Goal: Task Accomplishment & Management: Manage account settings

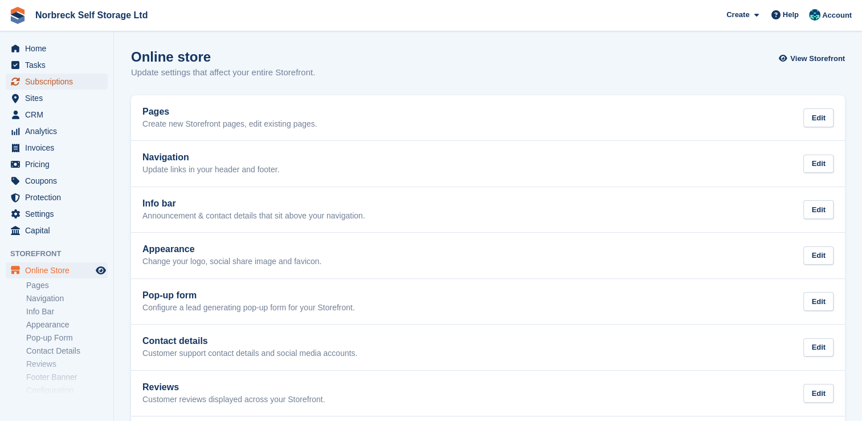
click at [64, 77] on span "Subscriptions" at bounding box center [59, 82] width 68 height 16
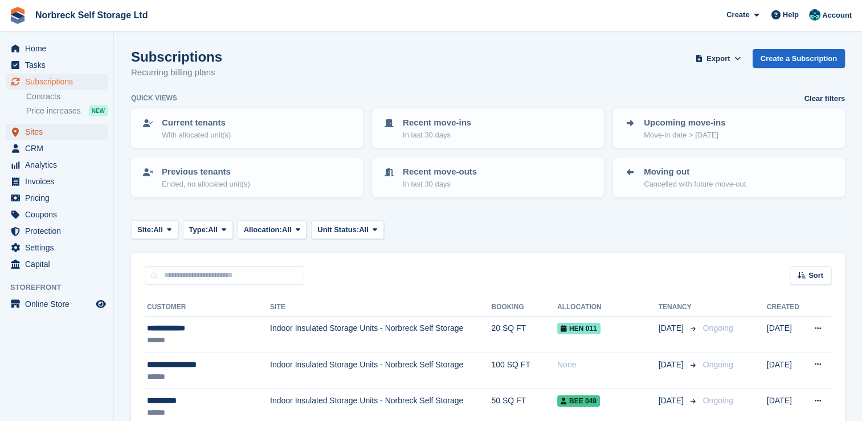
click at [52, 131] on span "Sites" at bounding box center [59, 132] width 68 height 16
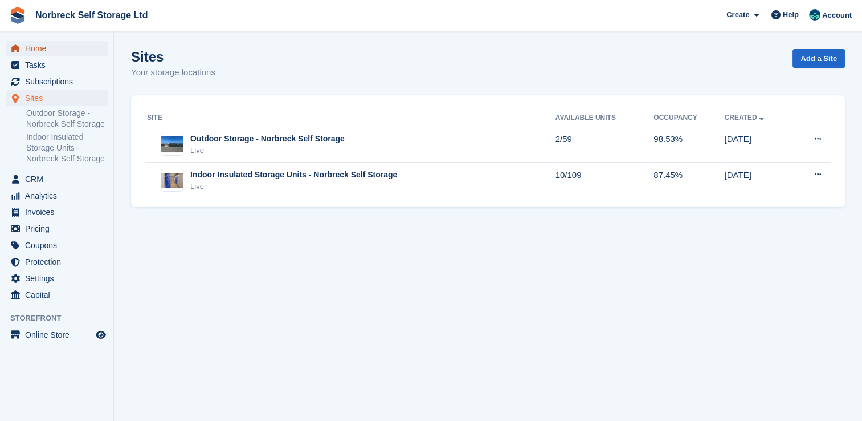
drag, startPoint x: 39, startPoint y: 45, endPoint x: 153, endPoint y: 60, distance: 114.9
click at [39, 45] on span "Home" at bounding box center [59, 48] width 68 height 16
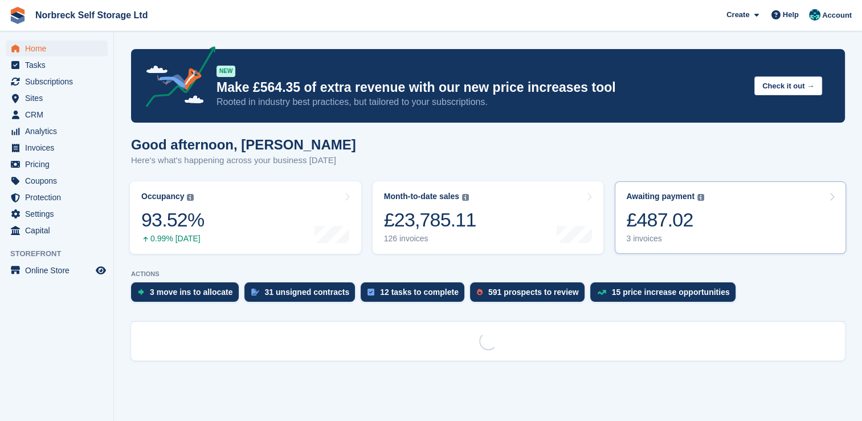
click at [704, 220] on link "Awaiting payment The total outstanding balance on all open invoices. £487.02 3 …" at bounding box center [730, 217] width 231 height 72
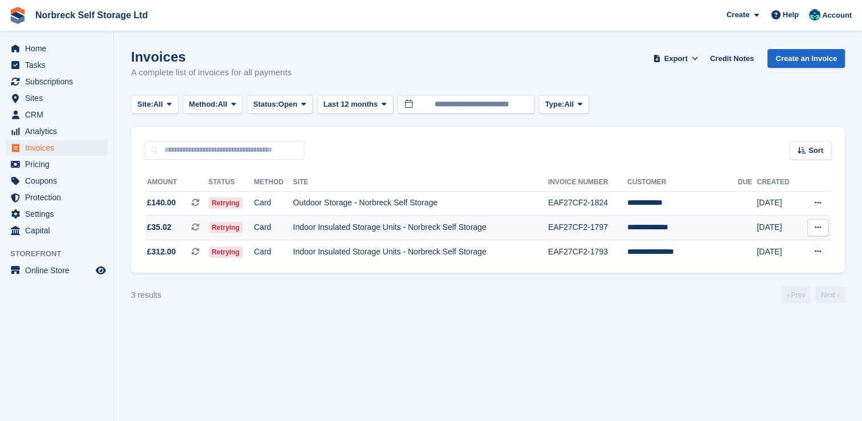
click at [388, 231] on td "Indoor Insulated Storage Units - Norbreck Self Storage" at bounding box center [420, 227] width 255 height 25
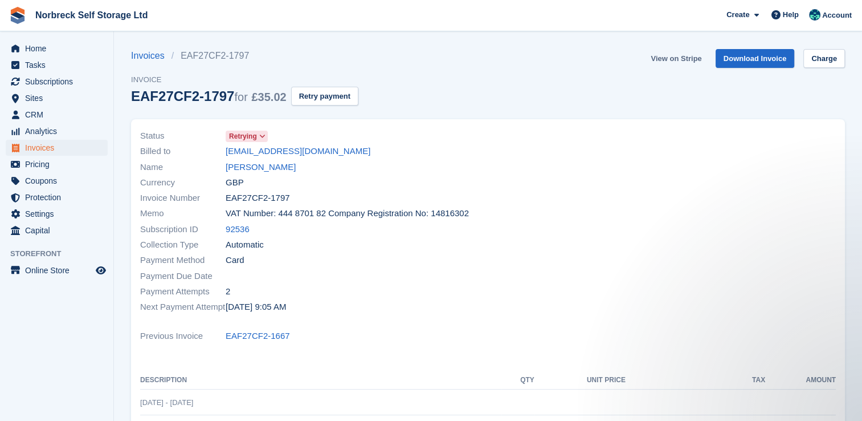
click at [685, 59] on link "View on Stripe" at bounding box center [676, 58] width 60 height 19
click at [259, 170] on link "[PERSON_NAME]" at bounding box center [261, 167] width 70 height 13
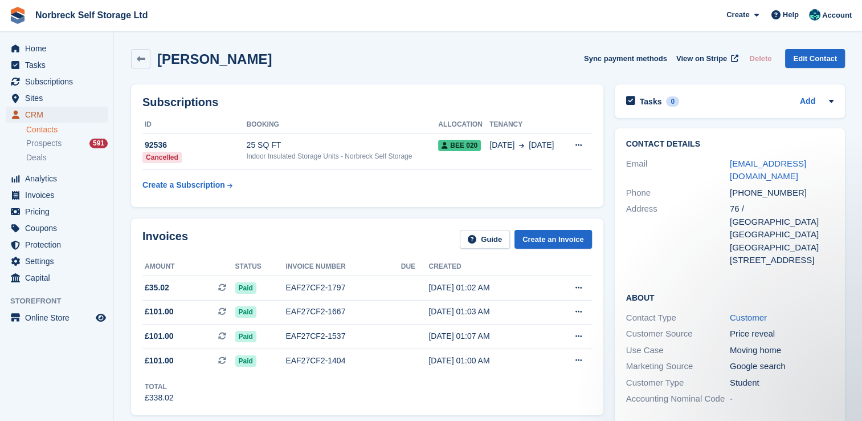
click at [53, 119] on span "CRM" at bounding box center [59, 115] width 68 height 16
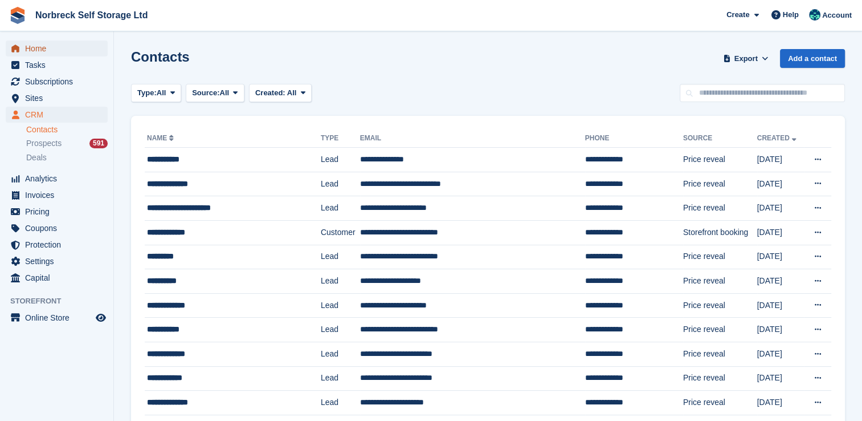
click at [32, 42] on span "Home" at bounding box center [59, 48] width 68 height 16
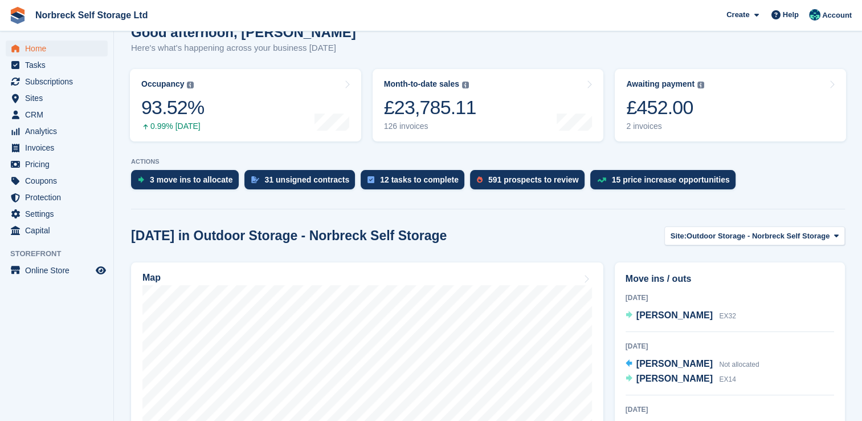
scroll to position [227, 0]
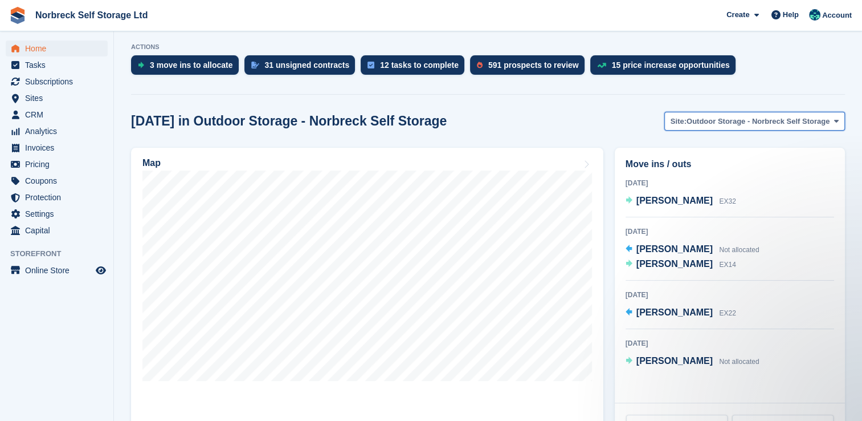
click at [777, 121] on span "Outdoor Storage - Norbreck Self Storage" at bounding box center [758, 121] width 143 height 11
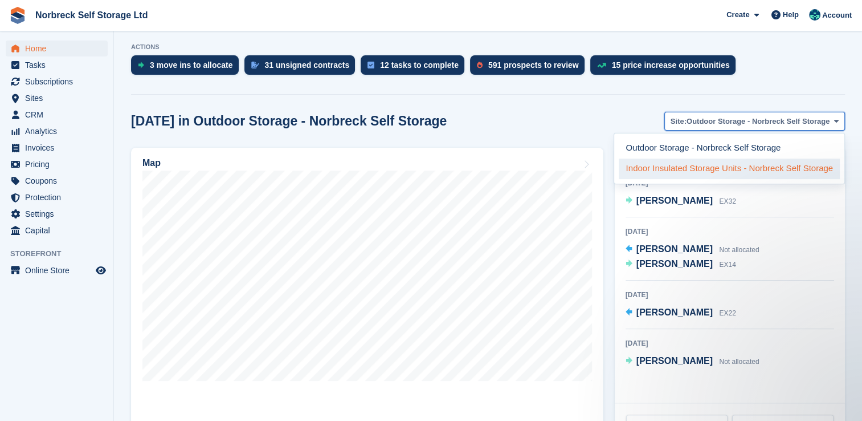
click at [740, 172] on link "Indoor Insulated Storage Units - Norbreck Self Storage" at bounding box center [729, 168] width 221 height 21
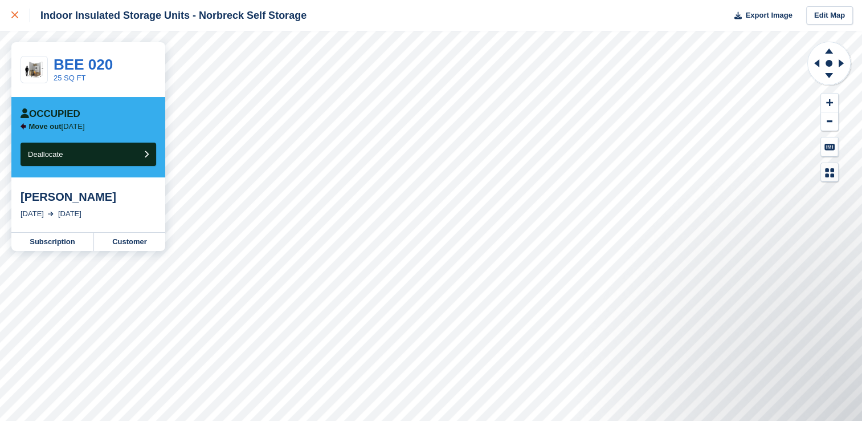
click at [2, 9] on link at bounding box center [15, 15] width 30 height 31
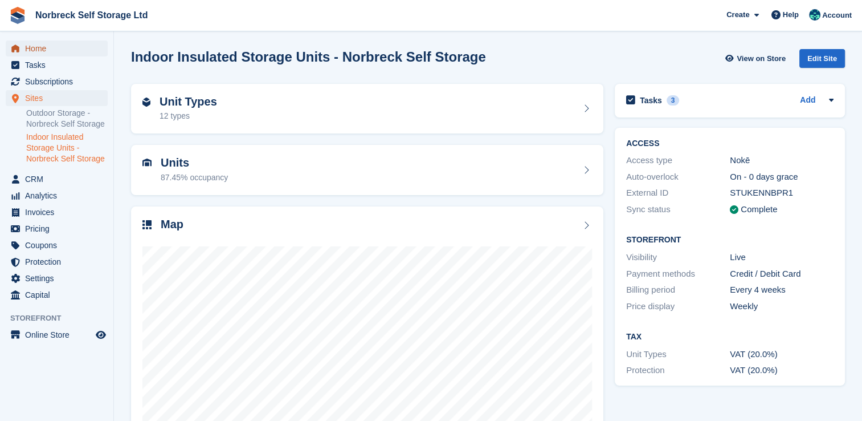
click at [58, 52] on span "Home" at bounding box center [59, 48] width 68 height 16
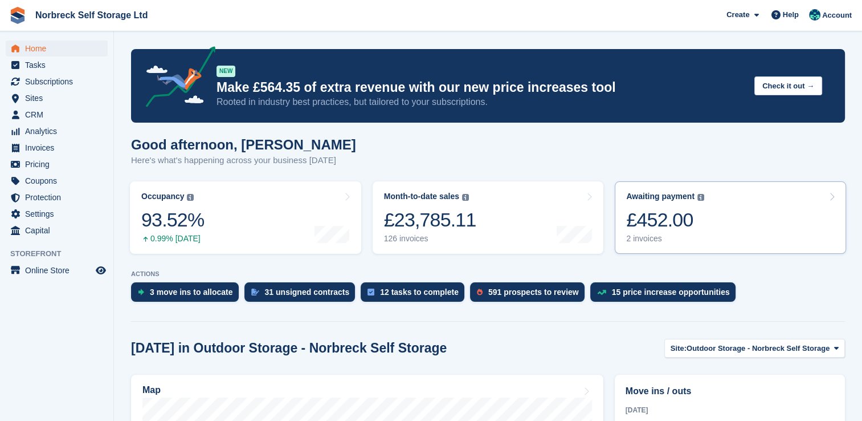
click at [671, 222] on div "£452.00" at bounding box center [665, 219] width 78 height 23
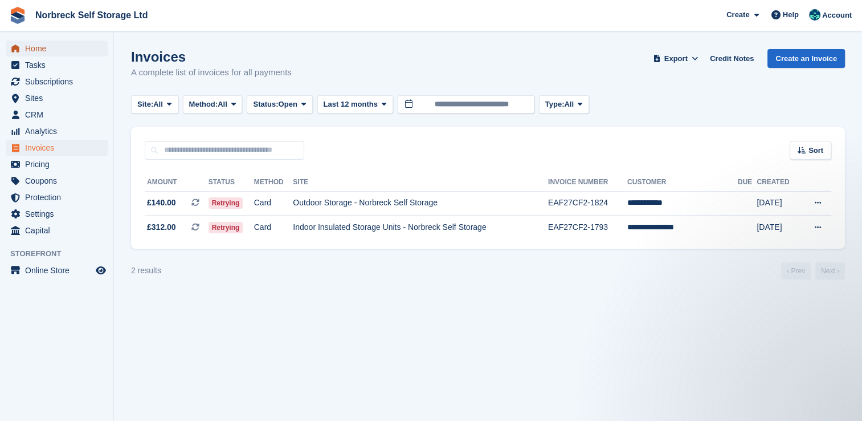
click at [22, 48] on link "Home" at bounding box center [57, 48] width 102 height 16
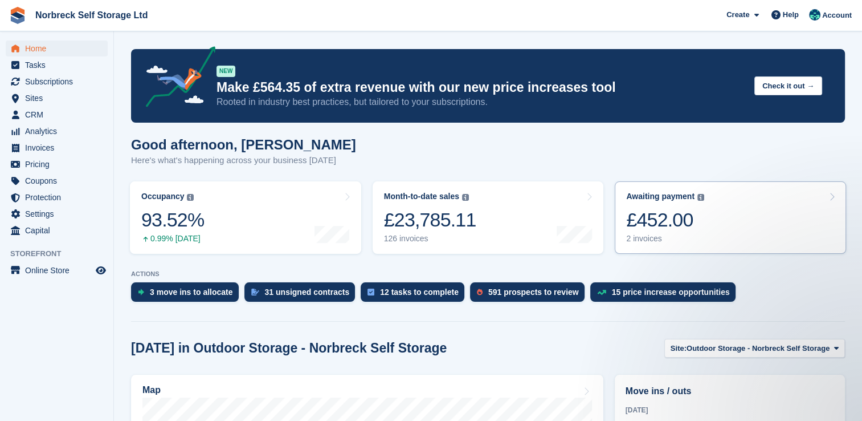
click at [775, 214] on link "Awaiting payment The total outstanding balance on all open invoices. £452.00 2 …" at bounding box center [730, 217] width 231 height 72
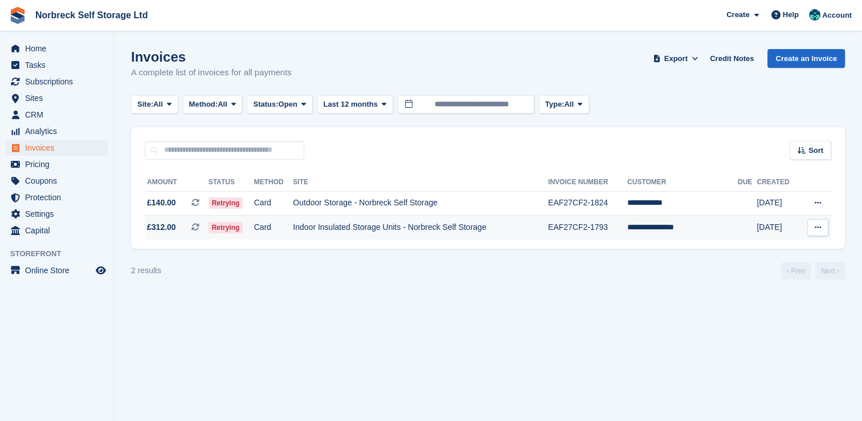
click at [535, 227] on td "Indoor Insulated Storage Units - Norbreck Self Storage" at bounding box center [420, 227] width 255 height 24
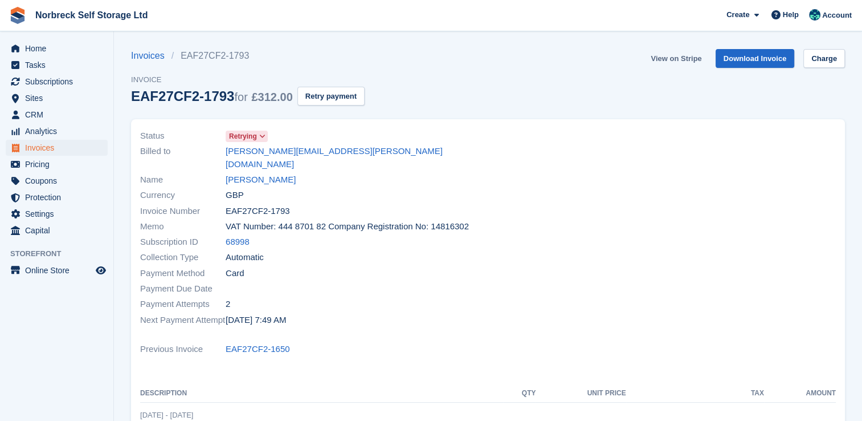
click at [676, 57] on link "View on Stripe" at bounding box center [676, 58] width 60 height 19
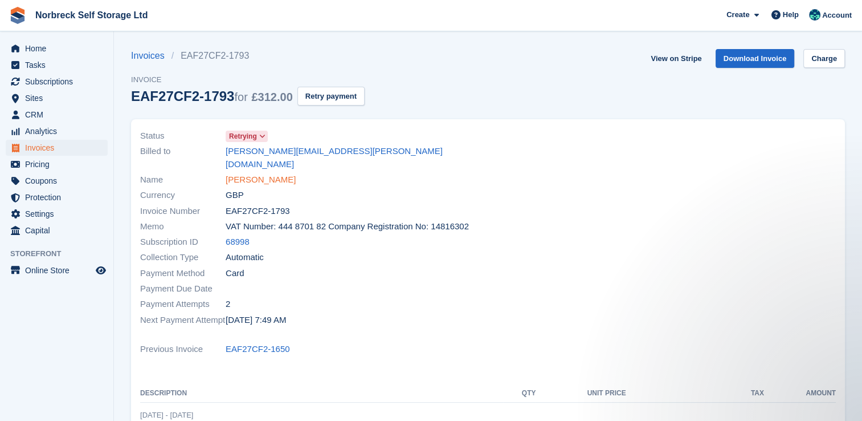
click at [264, 173] on link "[PERSON_NAME]" at bounding box center [261, 179] width 70 height 13
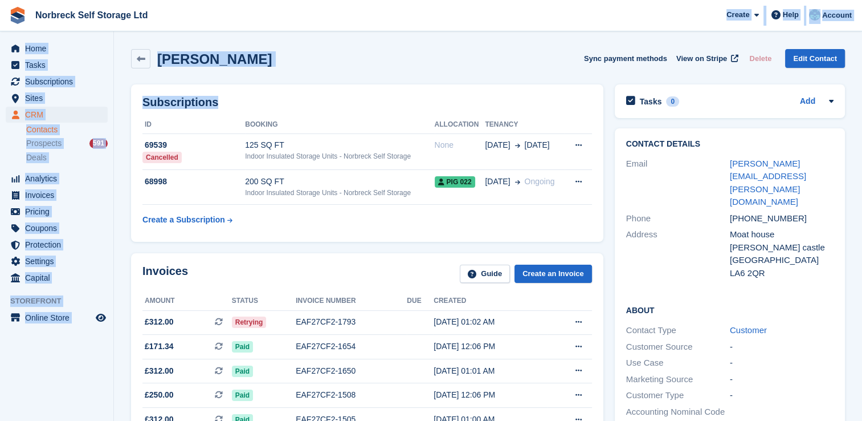
drag, startPoint x: 299, startPoint y: 135, endPoint x: 324, endPoint y: 133, distance: 25.7
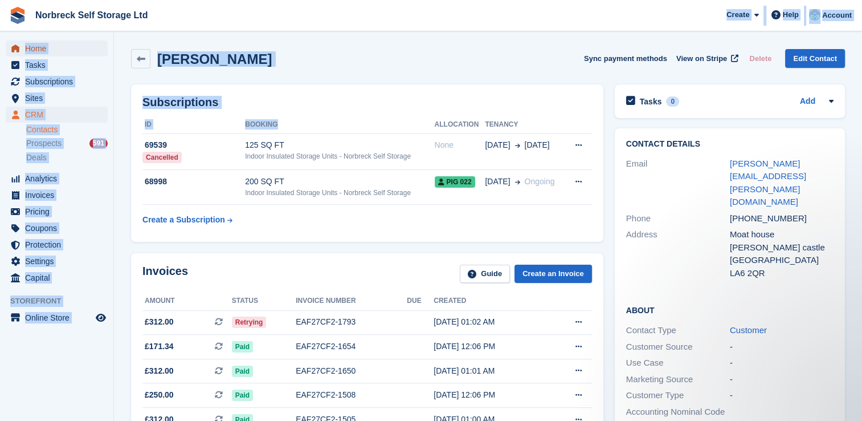
click at [43, 45] on span "Home" at bounding box center [59, 48] width 68 height 16
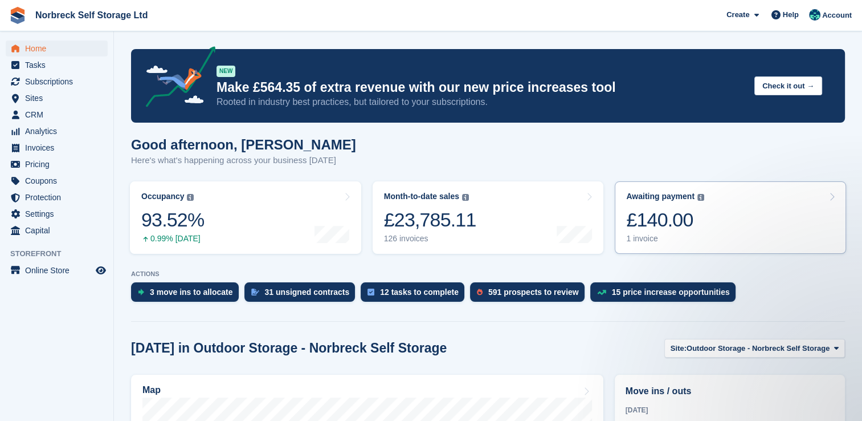
click at [659, 206] on div "Awaiting payment The total outstanding balance on all open invoices. £140.00 1 …" at bounding box center [665, 218] width 78 height 52
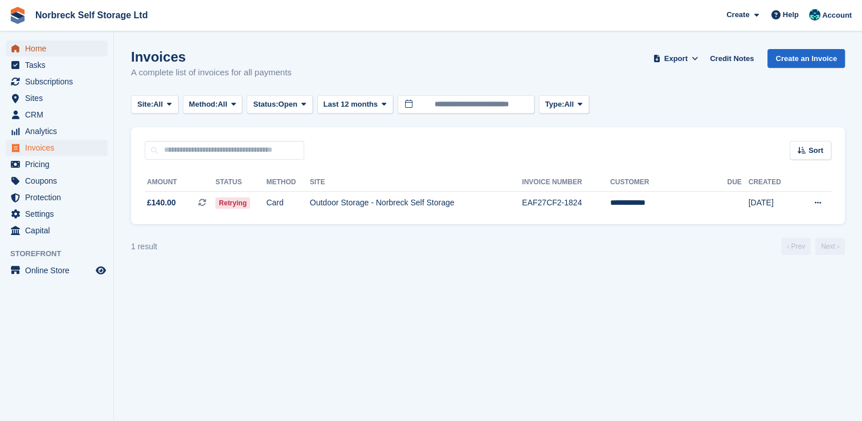
click at [73, 48] on span "Home" at bounding box center [59, 48] width 68 height 16
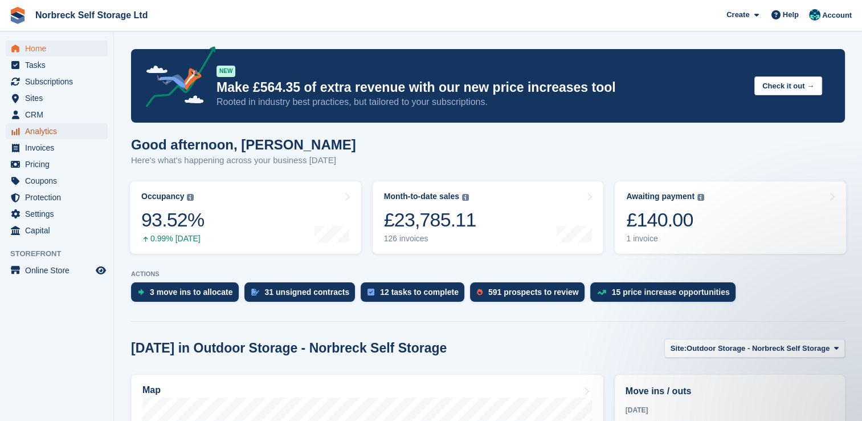
click at [50, 133] on span "Analytics" at bounding box center [59, 131] width 68 height 16
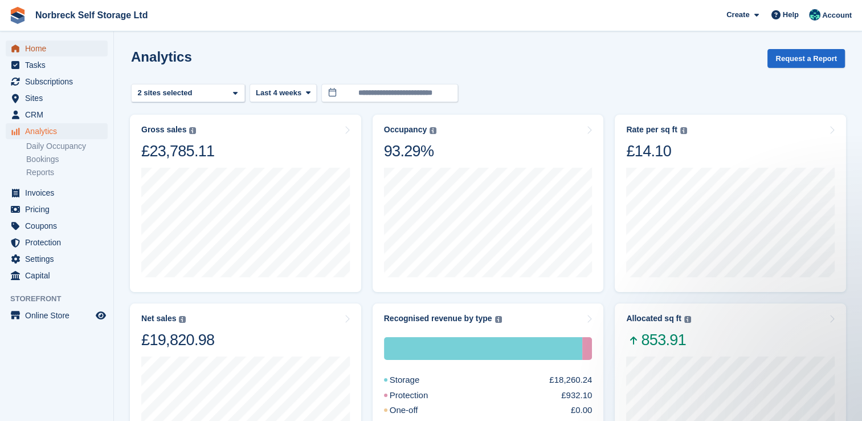
click at [75, 42] on span "Home" at bounding box center [59, 48] width 68 height 16
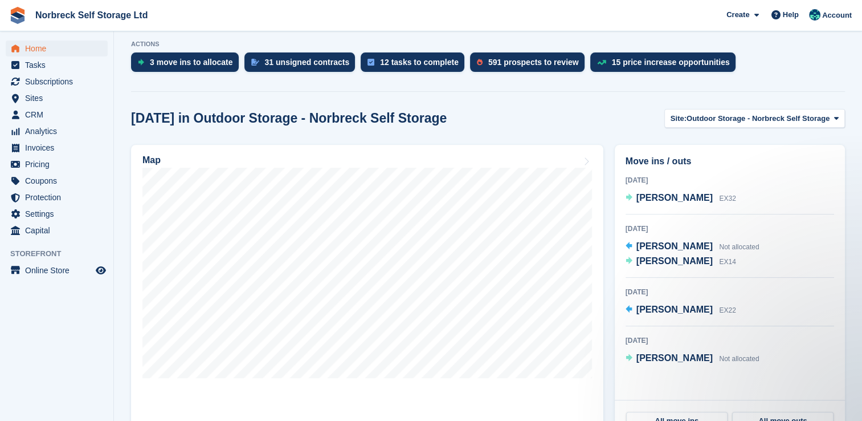
scroll to position [226, 0]
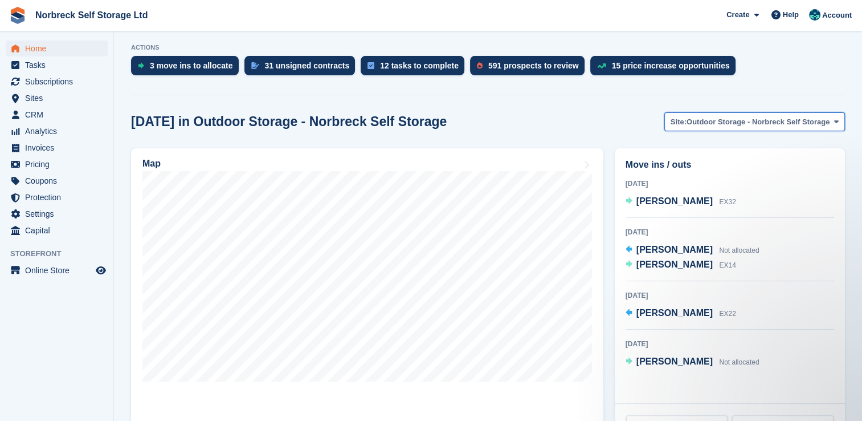
click at [814, 128] on button "Site: Outdoor Storage - Norbreck Self Storage" at bounding box center [755, 121] width 181 height 19
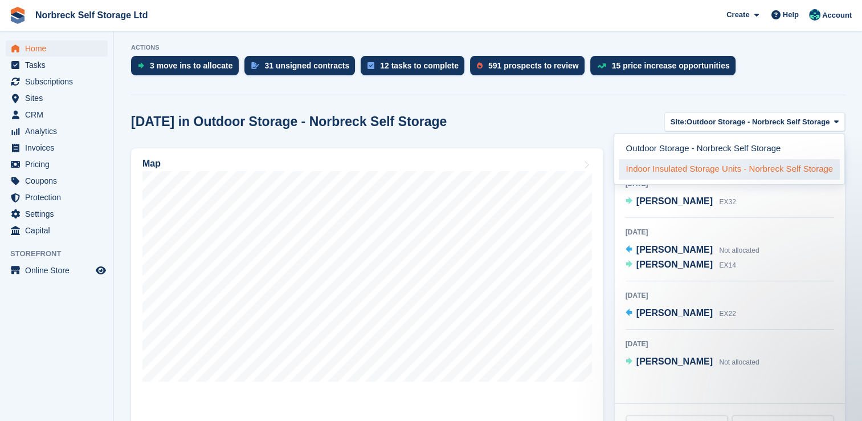
click at [651, 165] on link "Indoor Insulated Storage Units - Norbreck Self Storage" at bounding box center [729, 169] width 221 height 21
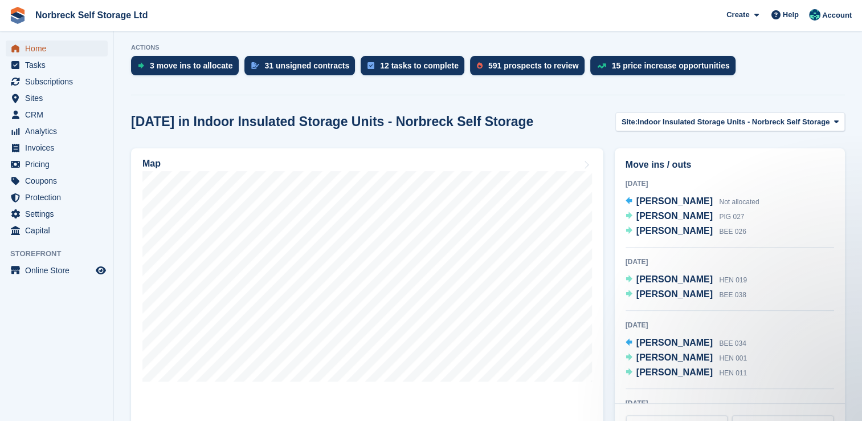
click at [71, 51] on span "Home" at bounding box center [59, 48] width 68 height 16
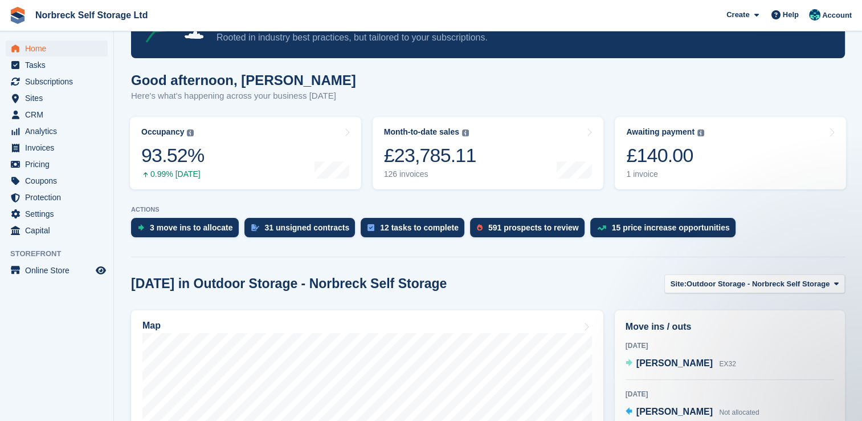
scroll to position [66, 0]
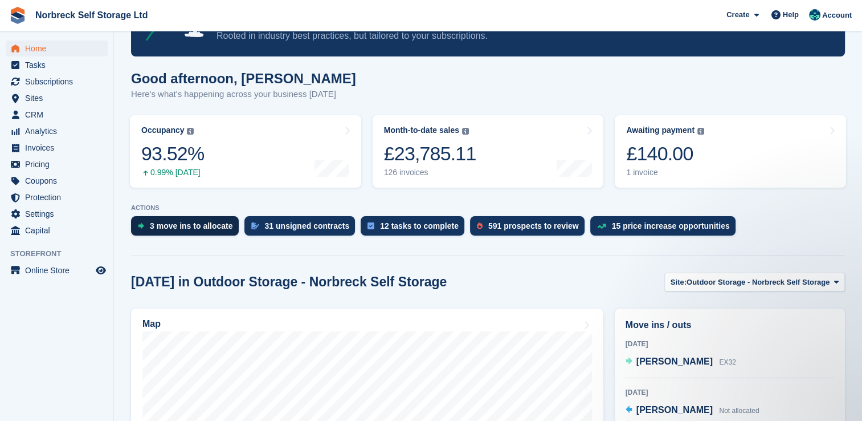
click at [216, 231] on div "3 move ins to allocate" at bounding box center [185, 225] width 108 height 19
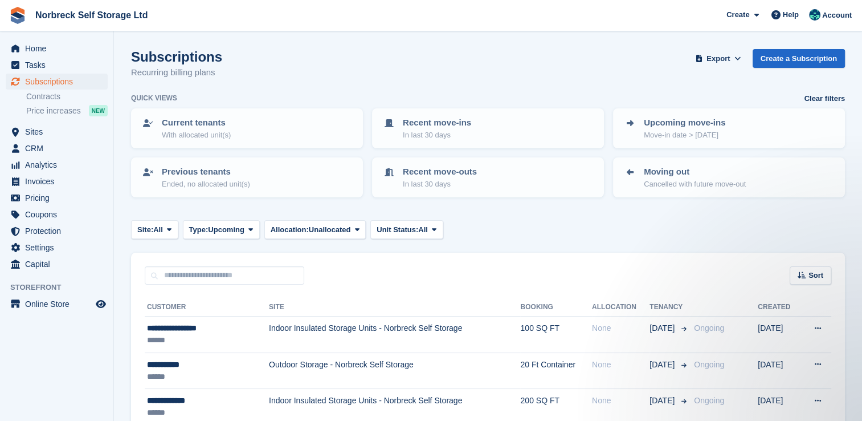
scroll to position [59, 0]
